Goal: Task Accomplishment & Management: Complete application form

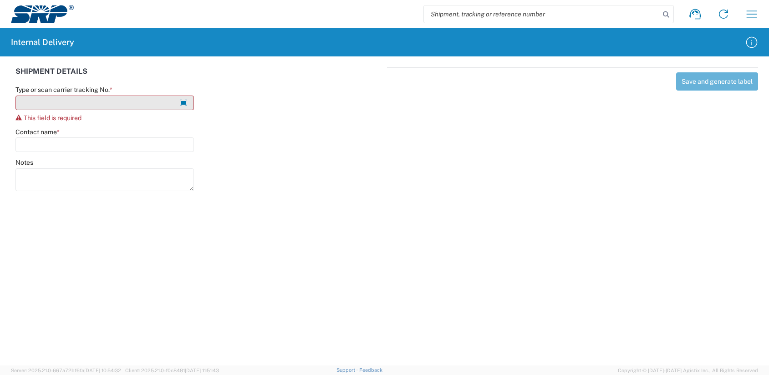
click at [92, 97] on input "Type or scan carrier tracking No. *" at bounding box center [104, 103] width 178 height 15
type input "KSchultz101325D"
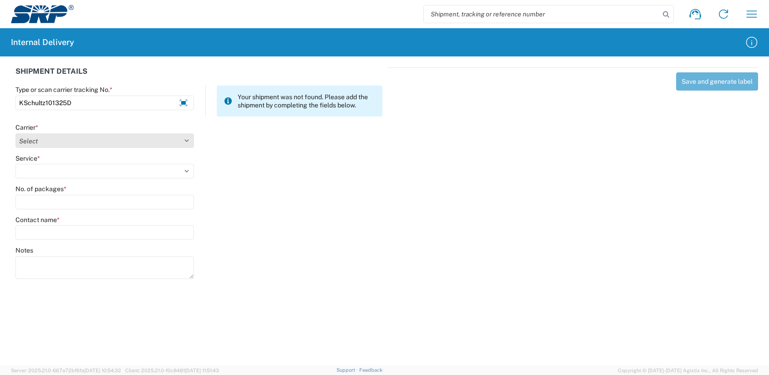
click at [31, 140] on select "Select Amazon Logistics ATI Trucking BC Dimerco Logistics Empire Southwest FedE…" at bounding box center [104, 140] width 178 height 15
select select "18713"
click at [15, 133] on select "Select Amazon Logistics ATI Trucking BC Dimerco Logistics Empire Southwest FedE…" at bounding box center [104, 140] width 178 height 15
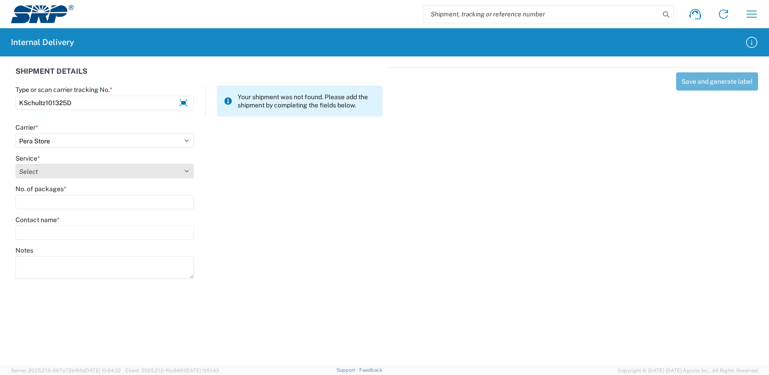
click at [29, 170] on select "Select Ground Inter-Office" at bounding box center [104, 171] width 178 height 15
select select "35763"
click at [15, 164] on select "Select Ground Inter-Office" at bounding box center [104, 171] width 178 height 15
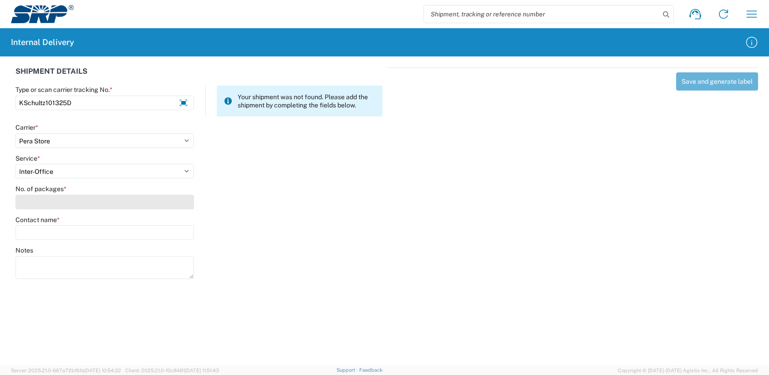
click at [26, 202] on input "No. of packages *" at bounding box center [104, 202] width 178 height 15
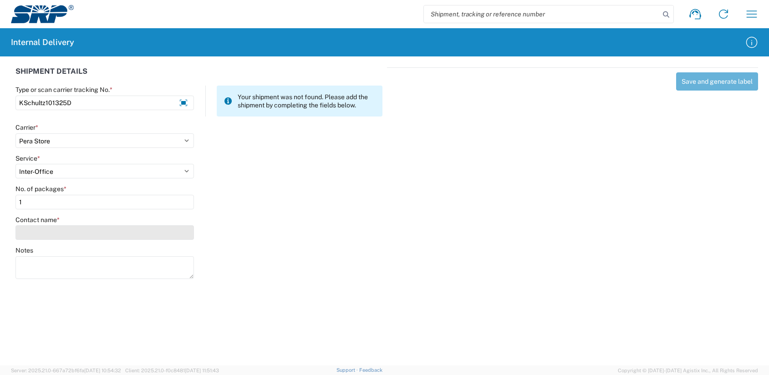
type input "1"
click at [31, 233] on input "Contact name *" at bounding box center [104, 232] width 178 height 15
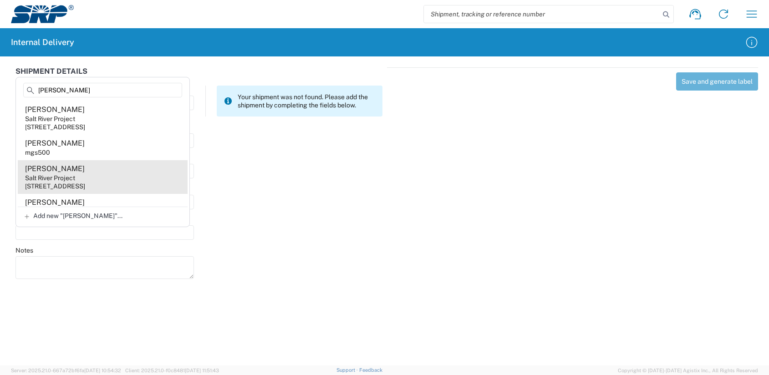
type input "[PERSON_NAME]"
click at [43, 185] on div "[STREET_ADDRESS]" at bounding box center [55, 186] width 60 height 8
type input "[PERSON_NAME]"
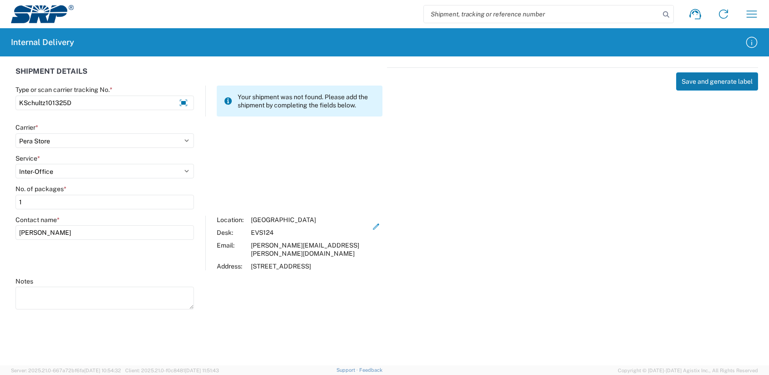
click at [690, 87] on button "Save and generate label" at bounding box center [717, 81] width 82 height 18
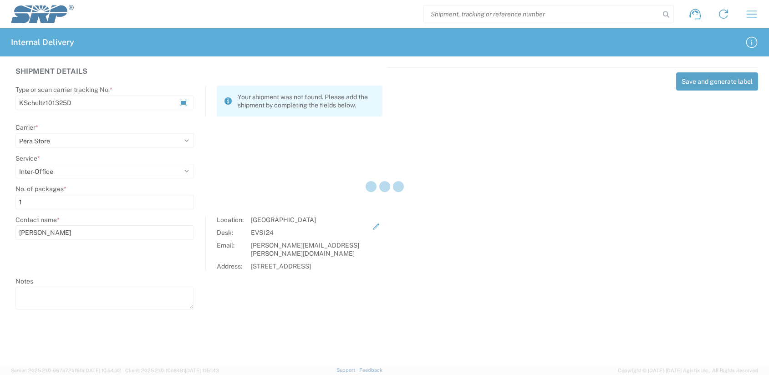
select select
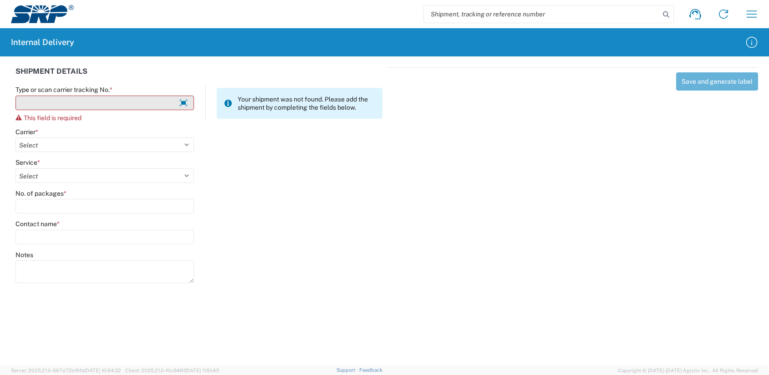
click at [46, 99] on input "Type or scan carrier tracking No. *" at bounding box center [104, 103] width 178 height 15
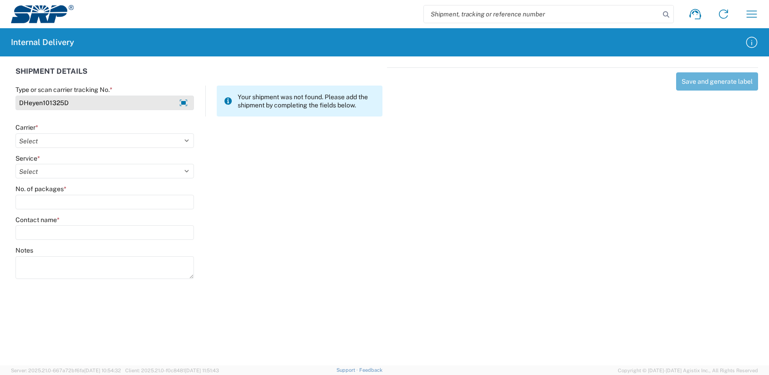
type input "DHeyen101325D"
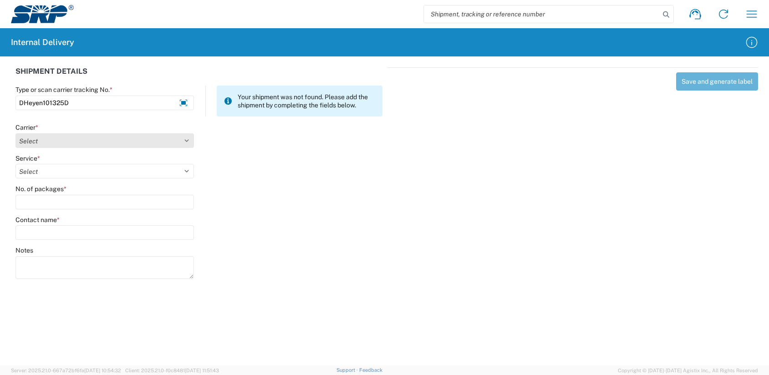
click at [37, 141] on select "Select Amazon Logistics ATI Trucking BC Dimerco Logistics Empire Southwest FedE…" at bounding box center [104, 140] width 178 height 15
select select "18713"
click at [15, 133] on select "Select Amazon Logistics ATI Trucking BC Dimerco Logistics Empire Southwest FedE…" at bounding box center [104, 140] width 178 height 15
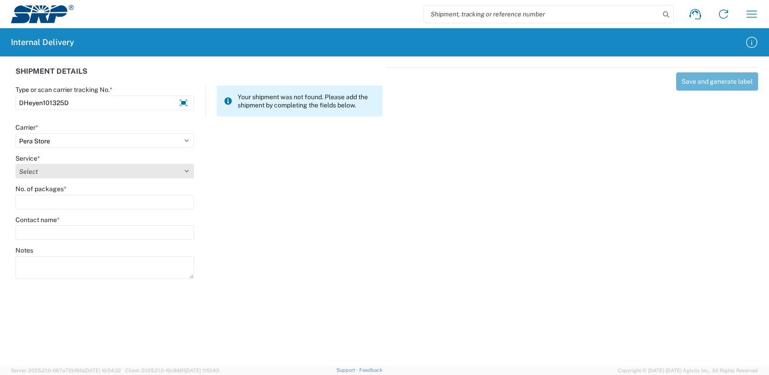
click at [30, 172] on select "Select Ground Inter-Office" at bounding box center [104, 171] width 178 height 15
select select "35763"
click at [15, 164] on select "Select Ground Inter-Office" at bounding box center [104, 171] width 178 height 15
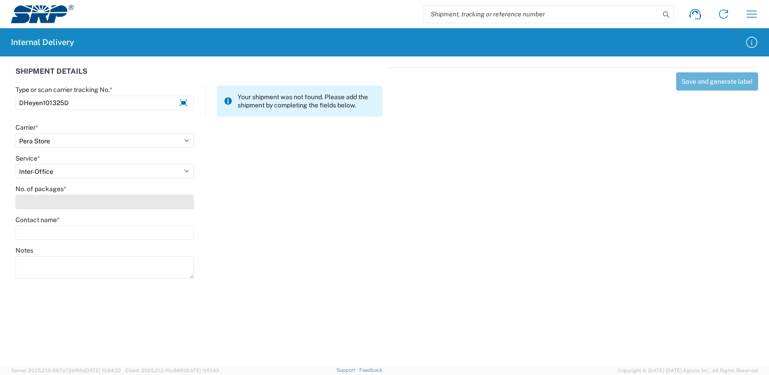
click at [27, 205] on input "No. of packages *" at bounding box center [104, 202] width 178 height 15
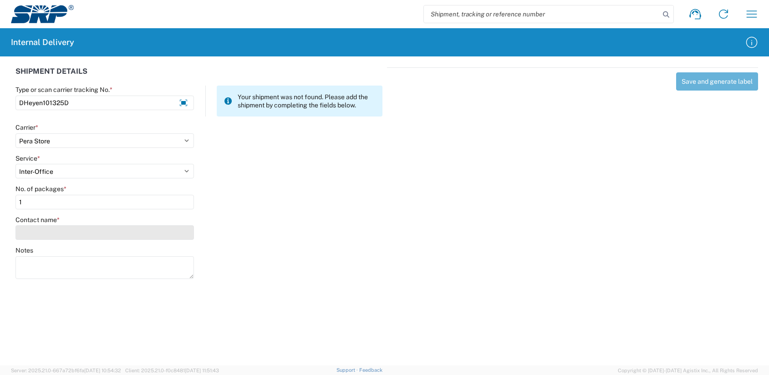
type input "1"
click at [25, 233] on input "Contact name *" at bounding box center [104, 232] width 178 height 15
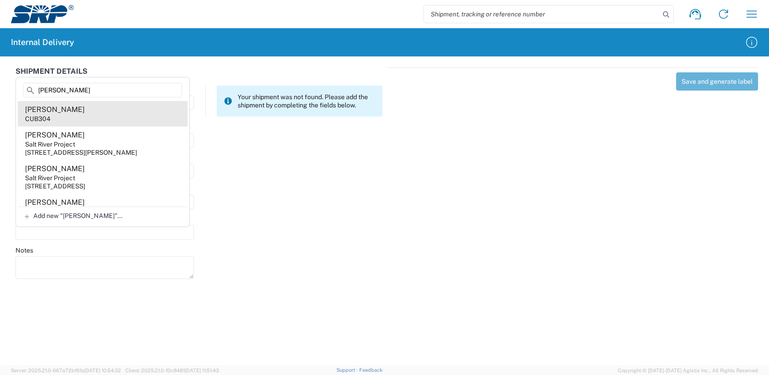
type input "[PERSON_NAME]"
click at [40, 116] on div "CUB304" at bounding box center [37, 119] width 25 height 8
type input "[PERSON_NAME]"
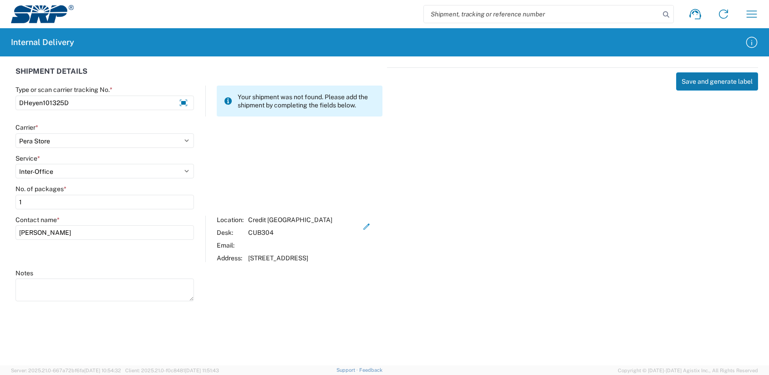
click at [717, 87] on button "Save and generate label" at bounding box center [717, 81] width 82 height 18
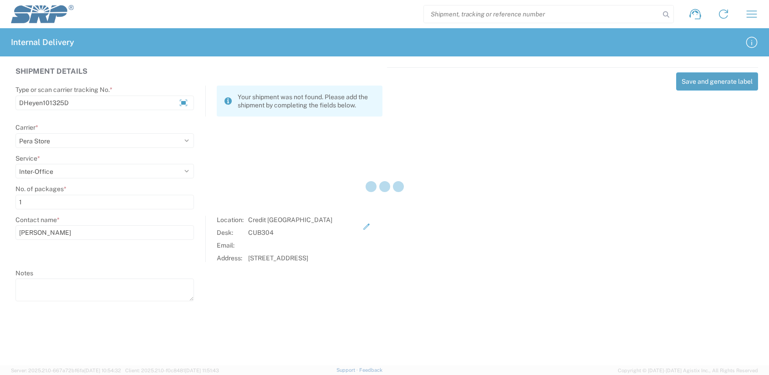
select select
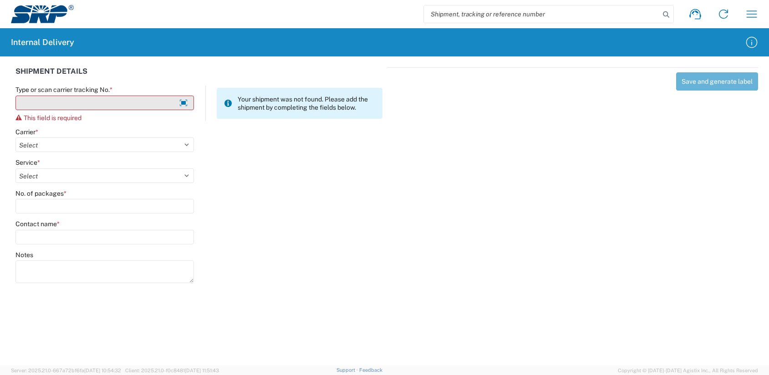
click at [51, 97] on input "Type or scan carrier tracking No. *" at bounding box center [104, 103] width 178 height 15
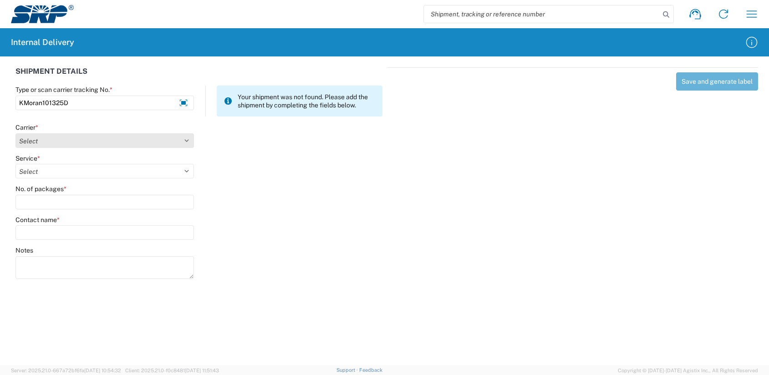
type input "KMoran101325D"
click at [27, 141] on select "Select Amazon Logistics ATI Trucking BC Dimerco Logistics Empire Southwest FedE…" at bounding box center [104, 140] width 178 height 15
select select "18713"
click at [15, 133] on select "Select Amazon Logistics ATI Trucking BC Dimerco Logistics Empire Southwest FedE…" at bounding box center [104, 140] width 178 height 15
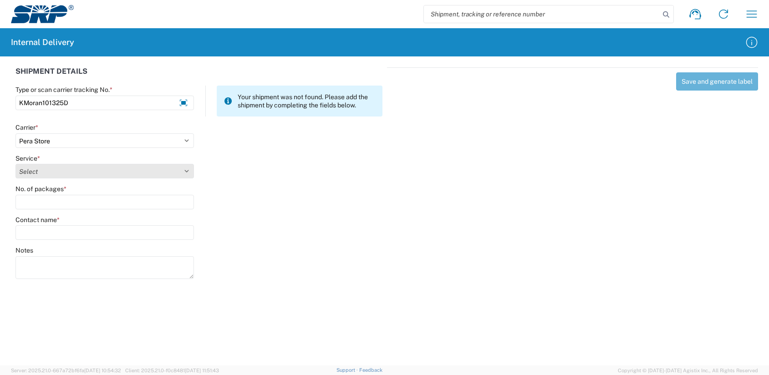
select select "35763"
click at [15, 164] on select "Select Ground Inter-Office" at bounding box center [104, 171] width 178 height 15
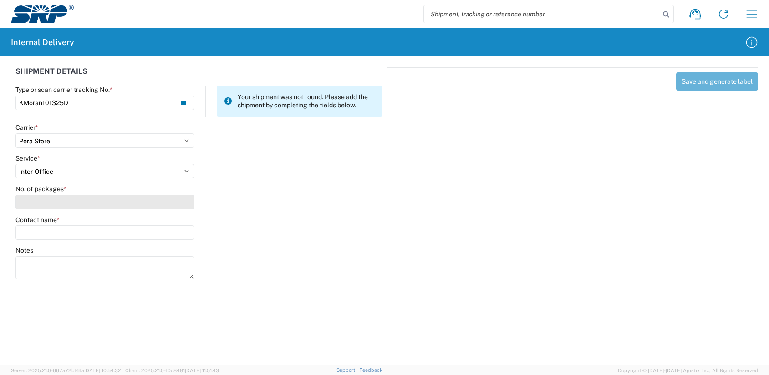
click at [34, 202] on input "No. of packages *" at bounding box center [104, 202] width 178 height 15
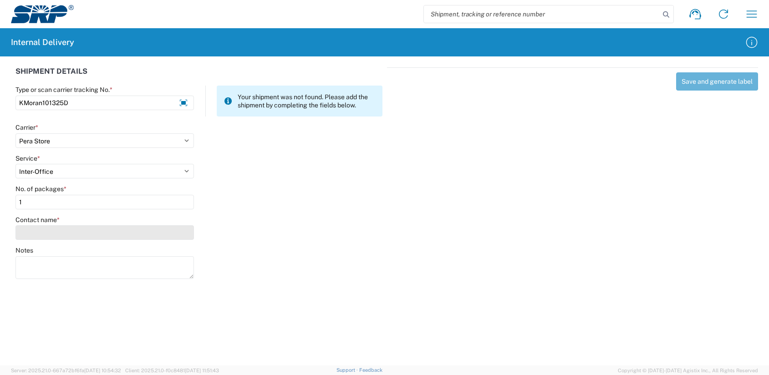
type input "1"
click at [36, 232] on input "Contact name *" at bounding box center [104, 232] width 178 height 15
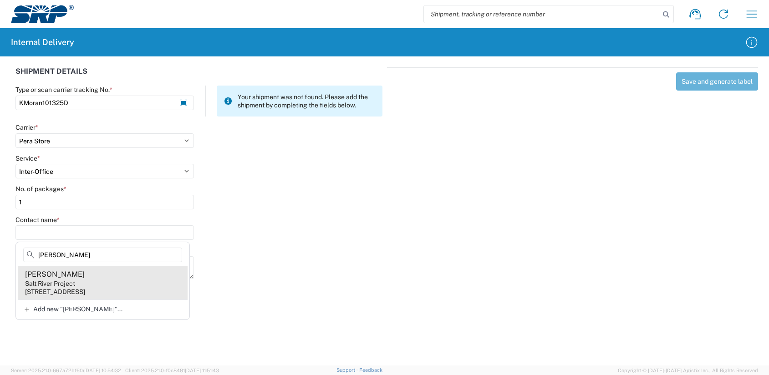
type input "[PERSON_NAME]"
click at [44, 280] on div "Salt River Project" at bounding box center [50, 284] width 50 height 8
type input "[PERSON_NAME]"
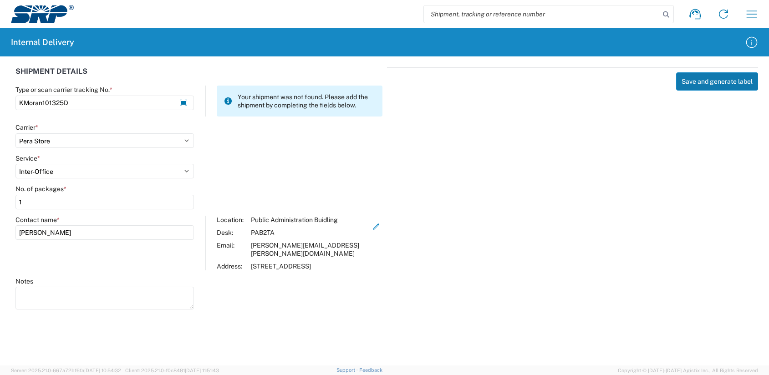
click at [723, 87] on button "Save and generate label" at bounding box center [717, 81] width 82 height 18
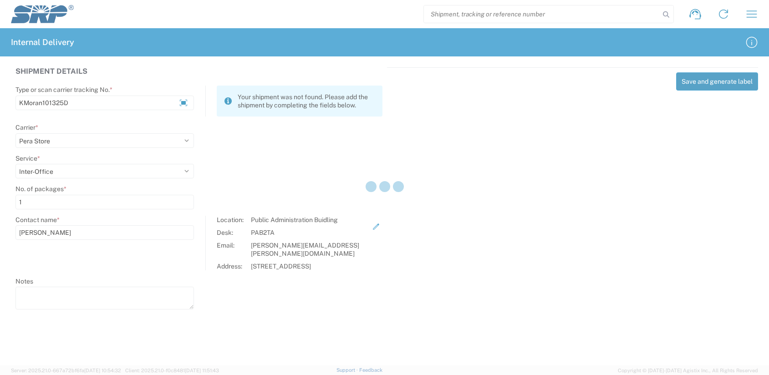
select select
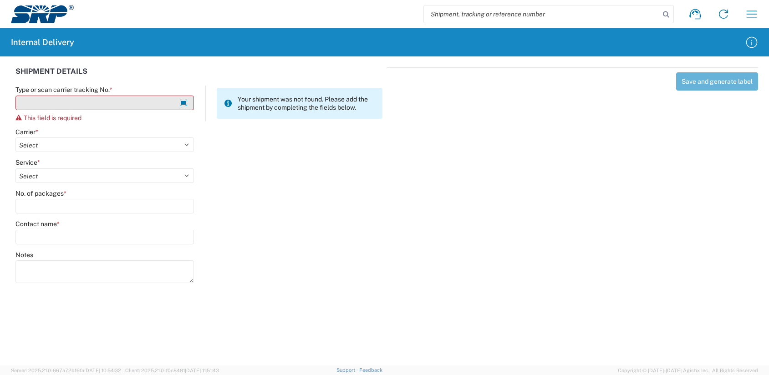
click at [39, 102] on input "Type or scan carrier tracking No. *" at bounding box center [104, 103] width 178 height 15
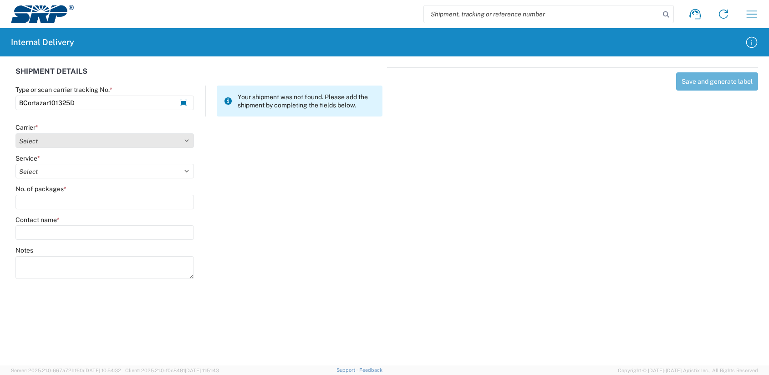
type input "BCortazar101325D"
click at [51, 135] on select "Select Amazon Logistics ATI Trucking BC Dimerco Logistics Empire Southwest FedE…" at bounding box center [104, 140] width 178 height 15
select select "18713"
click at [15, 133] on select "Select Amazon Logistics ATI Trucking BC Dimerco Logistics Empire Southwest FedE…" at bounding box center [104, 140] width 178 height 15
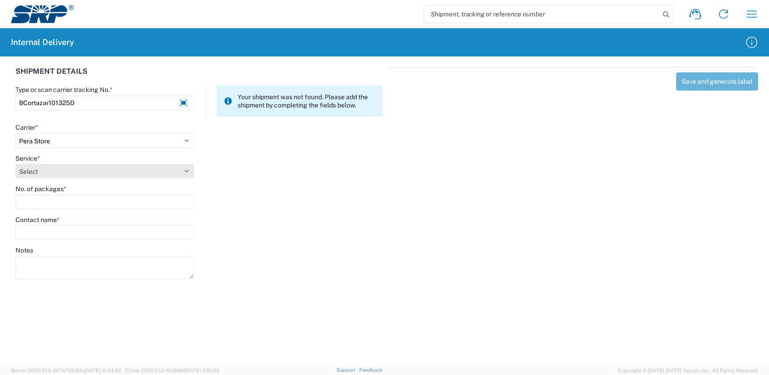
click at [29, 169] on select "Select Ground Inter-Office" at bounding box center [104, 171] width 178 height 15
select select "35763"
click at [15, 164] on select "Select Ground Inter-Office" at bounding box center [104, 171] width 178 height 15
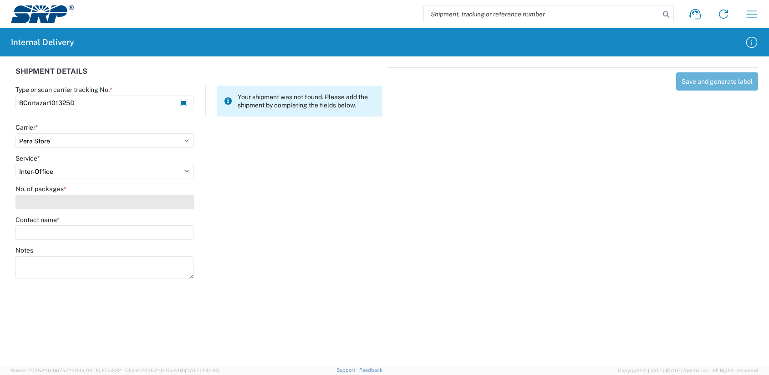
click at [31, 200] on input "No. of packages *" at bounding box center [104, 202] width 178 height 15
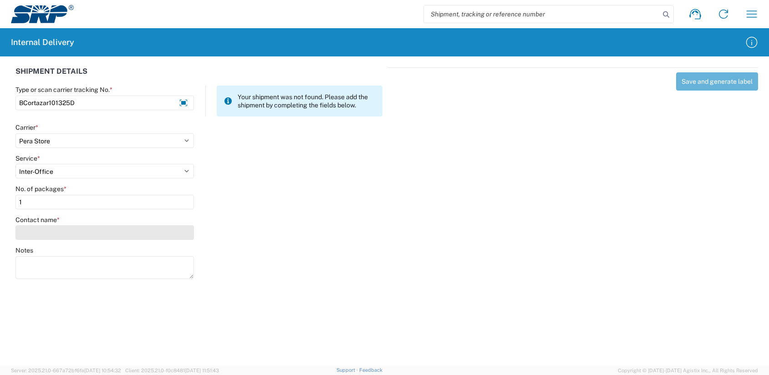
type input "1"
click at [37, 235] on input "Contact name *" at bounding box center [104, 232] width 178 height 15
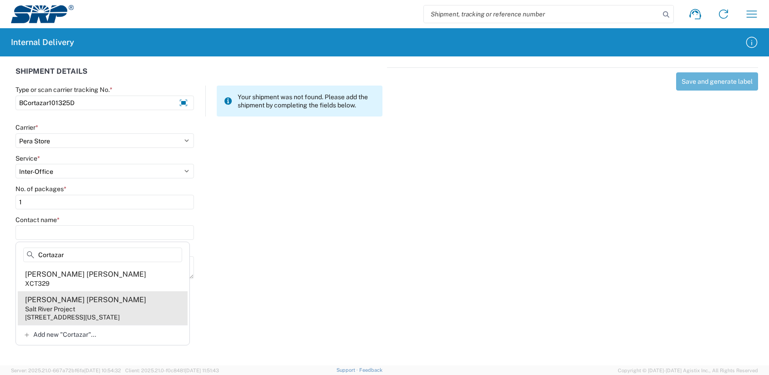
type input "Cortazar"
click at [46, 310] on div "Salt River Project" at bounding box center [50, 309] width 50 height 8
type input "[PERSON_NAME] [PERSON_NAME]"
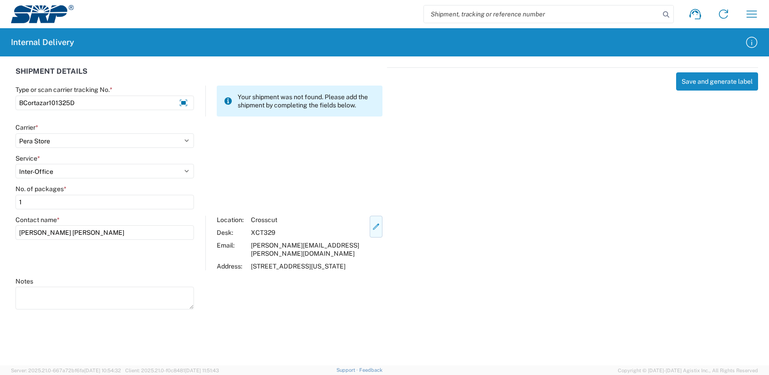
click at [373, 229] on icon "button" at bounding box center [376, 227] width 6 height 6
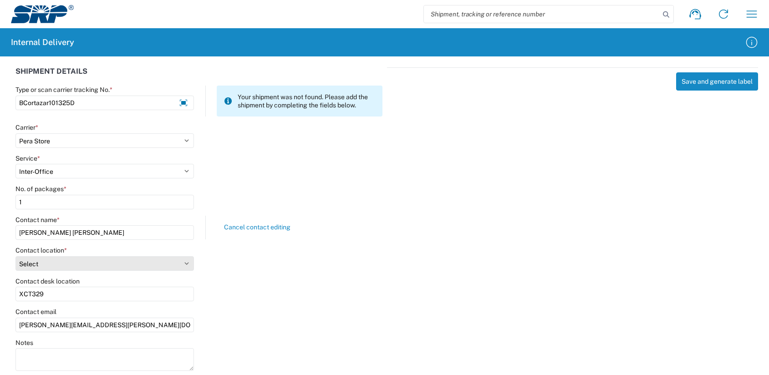
click at [188, 265] on select "Select [GEOGRAPHIC_DATA] Facility 27th [GEOGRAPHIC_DATA] [GEOGRAPHIC_DATA] [PER…" at bounding box center [104, 263] width 178 height 15
select select "54818"
click at [15, 256] on select "Select [GEOGRAPHIC_DATA] Facility 27th [GEOGRAPHIC_DATA] [GEOGRAPHIC_DATA] [PER…" at bounding box center [104, 263] width 178 height 15
drag, startPoint x: 53, startPoint y: 292, endPoint x: 15, endPoint y: 295, distance: 38.3
click at [17, 294] on input "XCT329" at bounding box center [104, 294] width 178 height 15
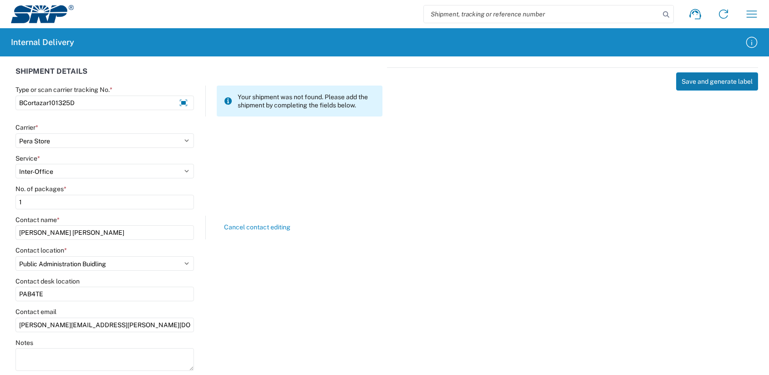
type input "PAB4TE"
click at [695, 87] on button "Save and generate label" at bounding box center [717, 81] width 82 height 18
select select
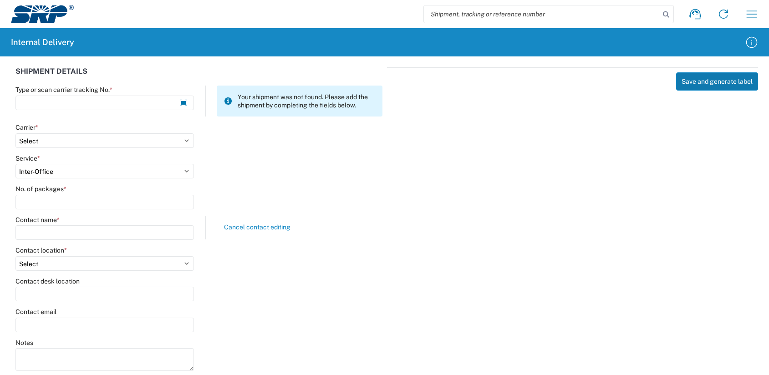
select select
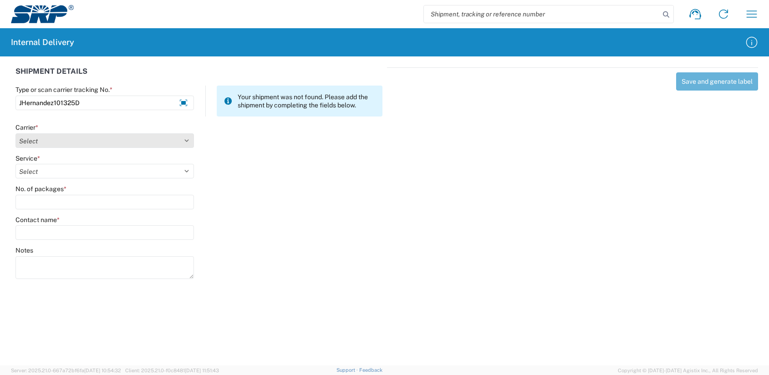
type input "JHernandez101325D"
click at [27, 143] on select "Select Amazon Logistics ATI Trucking BC Dimerco Logistics Empire Southwest FedE…" at bounding box center [104, 140] width 178 height 15
select select "18713"
click at [15, 133] on select "Select Amazon Logistics ATI Trucking BC Dimerco Logistics Empire Southwest FedE…" at bounding box center [104, 140] width 178 height 15
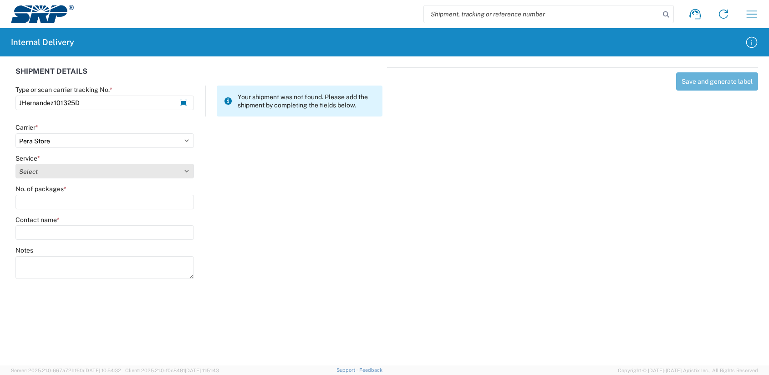
click at [36, 172] on select "Select Ground Inter-Office" at bounding box center [104, 171] width 178 height 15
select select "35763"
click at [15, 164] on select "Select Ground Inter-Office" at bounding box center [104, 171] width 178 height 15
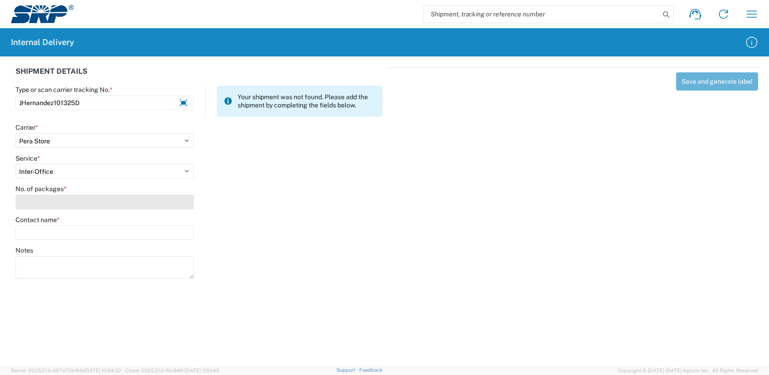
click at [34, 199] on input "No. of packages *" at bounding box center [104, 202] width 178 height 15
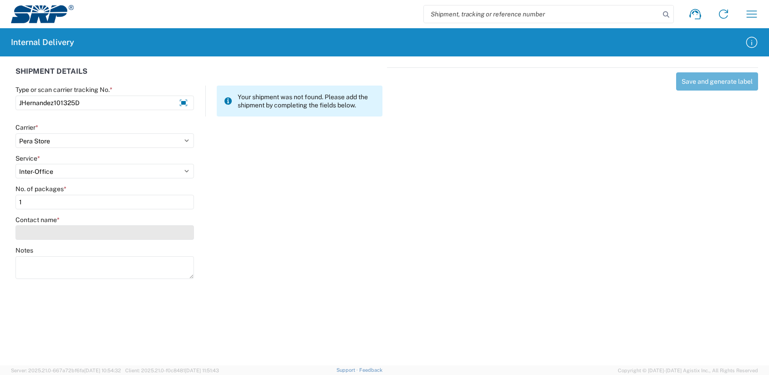
type input "1"
click at [32, 227] on input "Contact name *" at bounding box center [104, 232] width 178 height 15
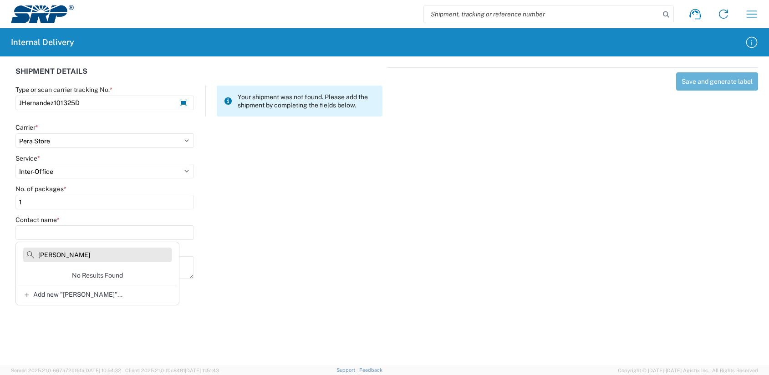
drag, startPoint x: 70, startPoint y: 255, endPoint x: 118, endPoint y: 259, distance: 48.5
click at [118, 259] on input "[PERSON_NAME]" at bounding box center [97, 255] width 148 height 15
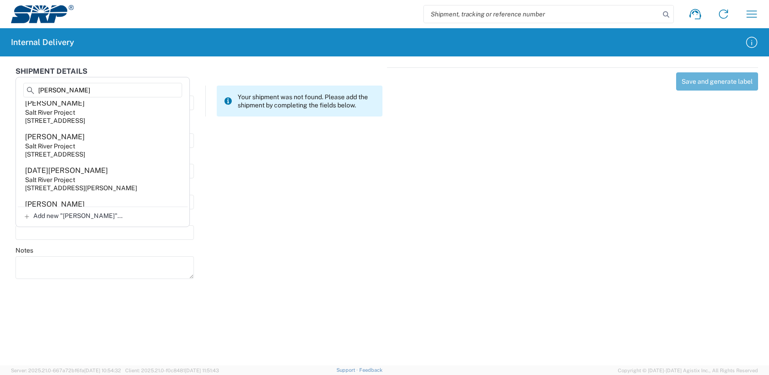
scroll to position [592, 0]
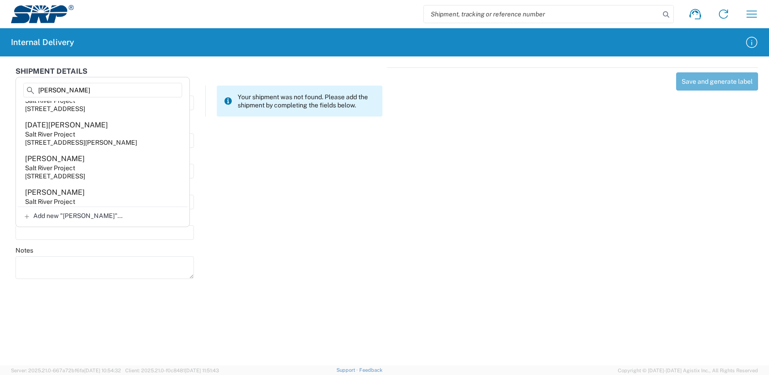
type input "[PERSON_NAME]"
click at [69, 113] on div "[STREET_ADDRESS]" at bounding box center [55, 109] width 60 height 8
type input "[PERSON_NAME]"
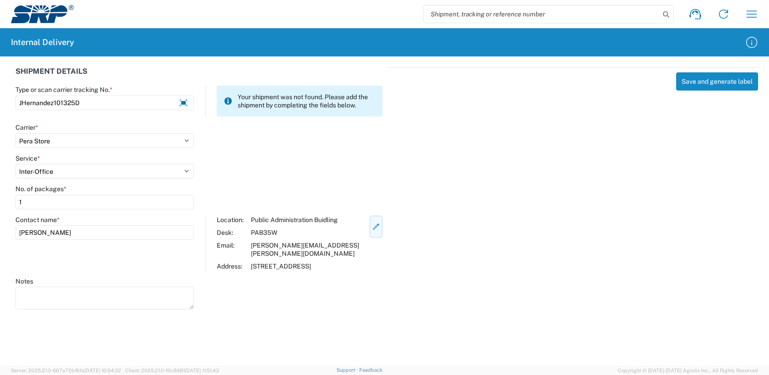
click at [372, 226] on icon "button" at bounding box center [376, 227] width 8 height 8
select select "54818"
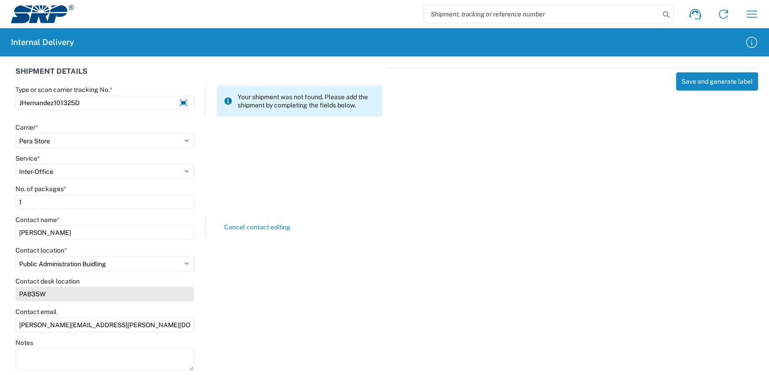
click at [38, 293] on input "PAB35W" at bounding box center [104, 294] width 178 height 15
type input "PAB31W"
click at [704, 87] on button "Save and generate label" at bounding box center [717, 81] width 82 height 18
select select
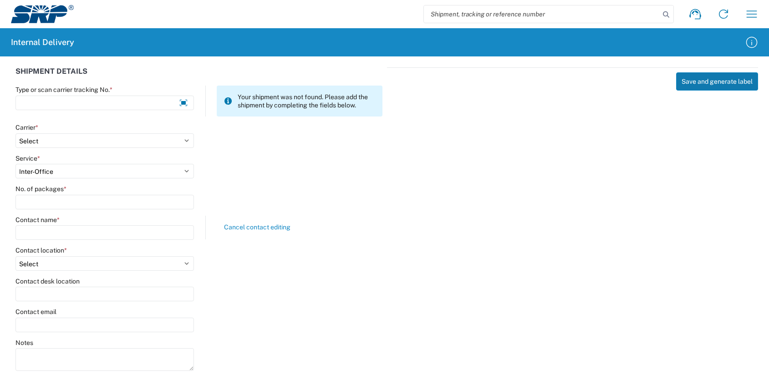
select select
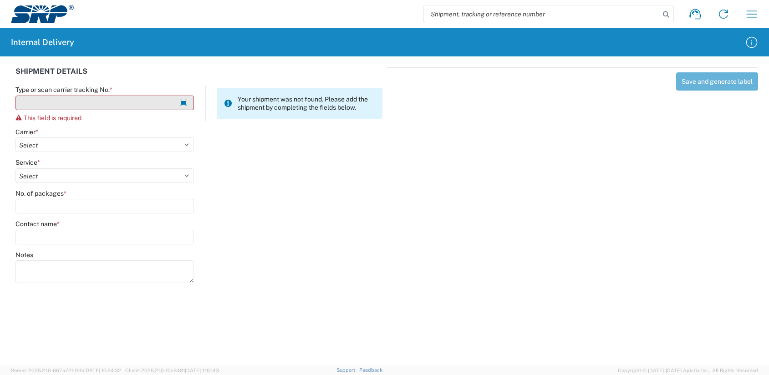
click at [76, 98] on input "Type or scan carrier tracking No. *" at bounding box center [104, 103] width 178 height 15
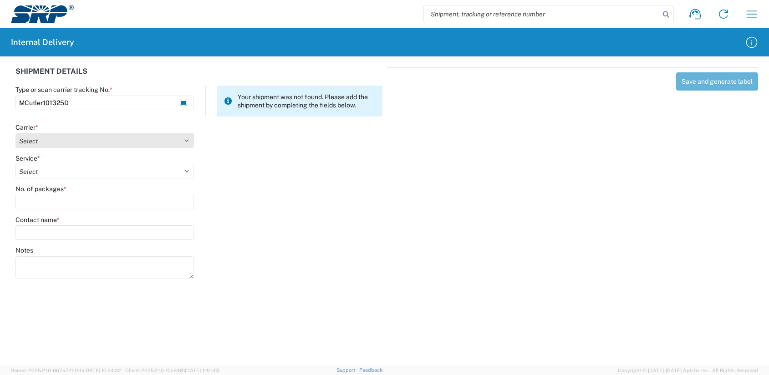
type input "MCutler101325D"
click at [45, 140] on select "Select Amazon Logistics ATI Trucking BC Dimerco Logistics Empire Southwest FedE…" at bounding box center [104, 140] width 178 height 15
select select "18713"
click at [15, 133] on select "Select Amazon Logistics ATI Trucking BC Dimerco Logistics Empire Southwest FedE…" at bounding box center [104, 140] width 178 height 15
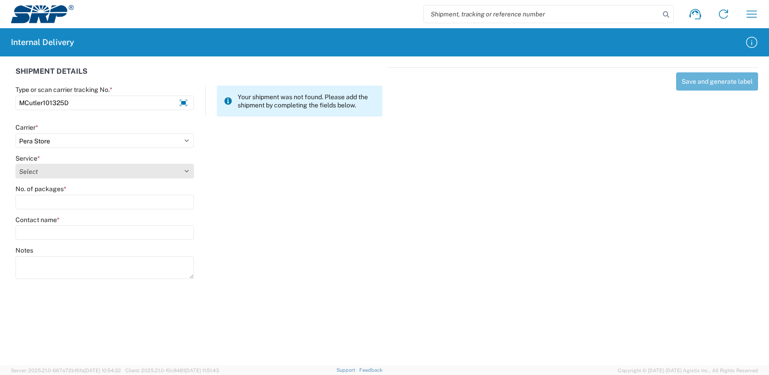
click at [34, 171] on select "Select Ground Inter-Office" at bounding box center [104, 171] width 178 height 15
select select "35763"
click at [15, 164] on select "Select Ground Inter-Office" at bounding box center [104, 171] width 178 height 15
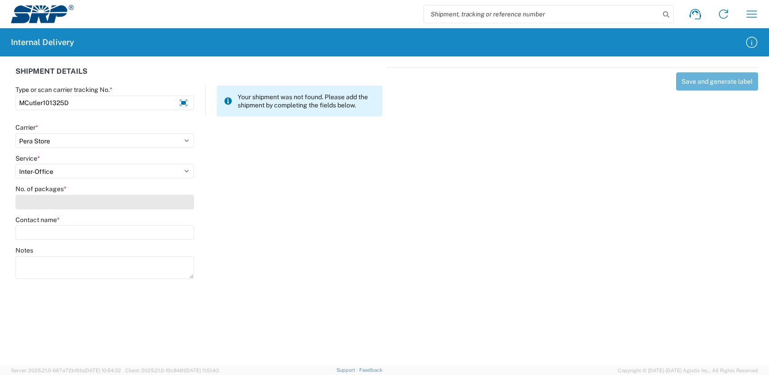
click at [30, 209] on input "No. of packages *" at bounding box center [104, 202] width 178 height 15
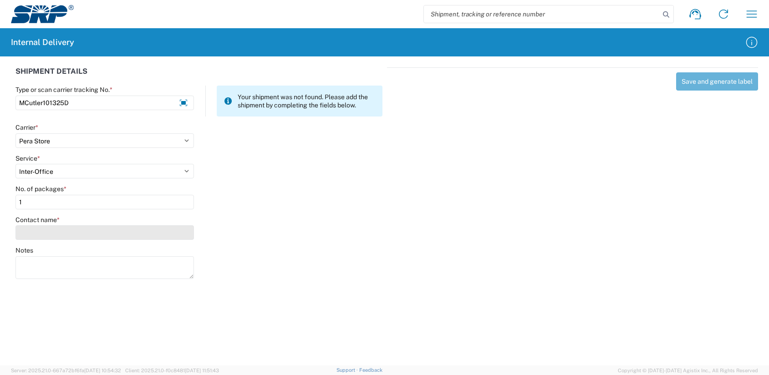
type input "1"
click at [23, 229] on input "Contact name *" at bounding box center [104, 232] width 178 height 15
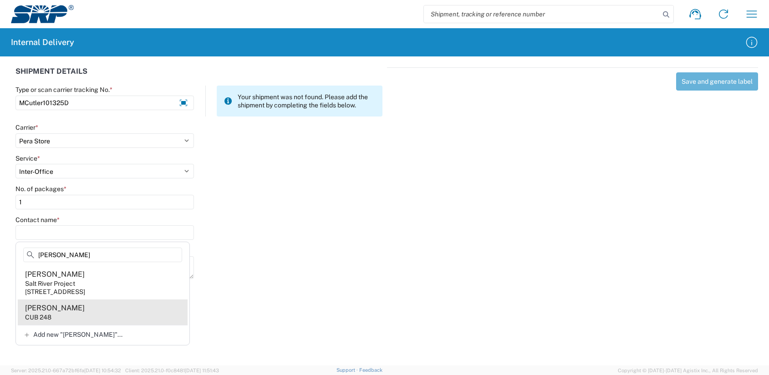
type input "[PERSON_NAME]"
click at [45, 306] on div "[PERSON_NAME]" at bounding box center [55, 308] width 60 height 10
type input "[PERSON_NAME]"
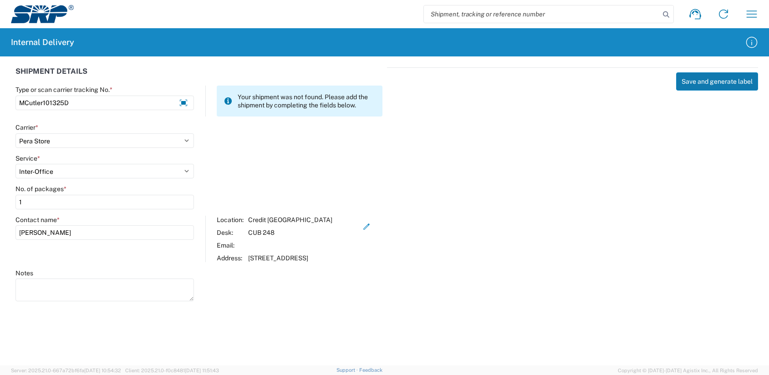
click at [717, 86] on button "Save and generate label" at bounding box center [717, 81] width 82 height 18
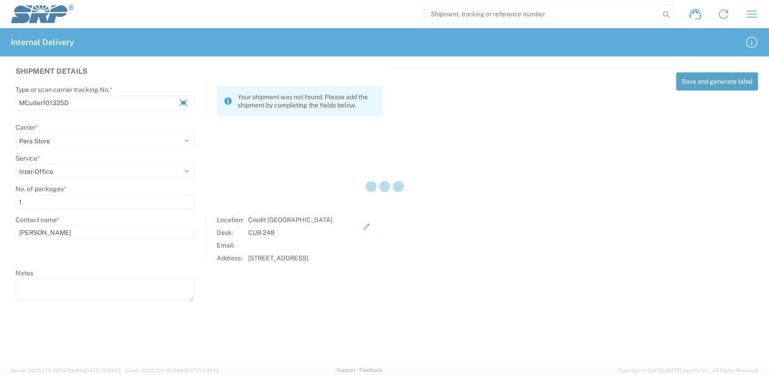
select select
